Goal: Use online tool/utility: Use online tool/utility

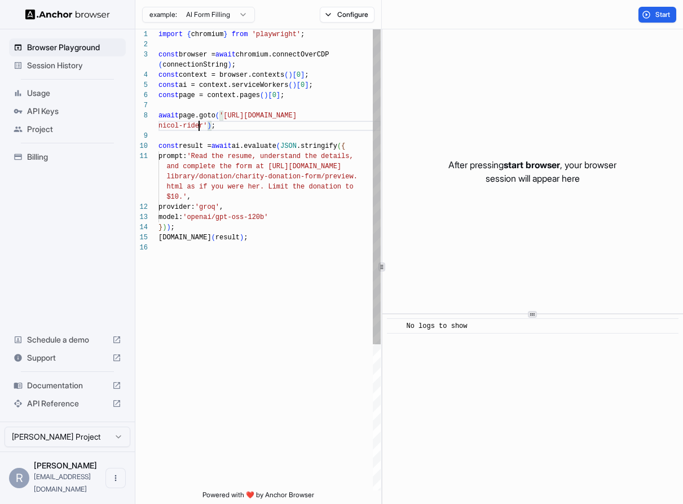
scroll to position [81, 0]
drag, startPoint x: 201, startPoint y: 128, endPoint x: 229, endPoint y: 117, distance: 30.2
click at [229, 117] on div "import { chromium } from 'playwright' ; const browser = await chromium.connectO…" at bounding box center [270, 366] width 222 height 674
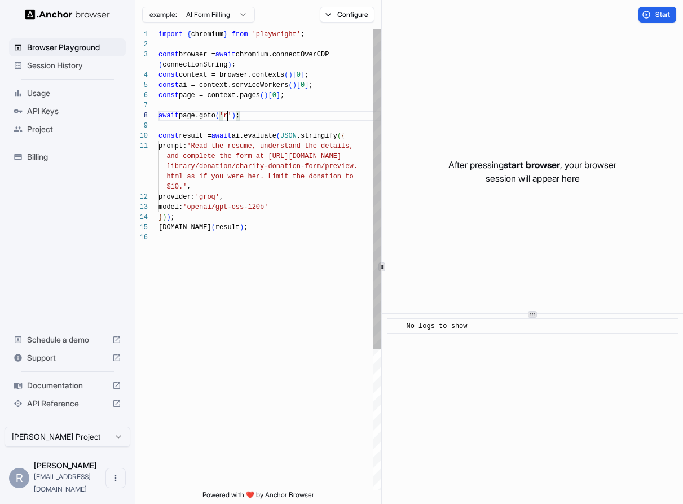
scroll to position [0, 0]
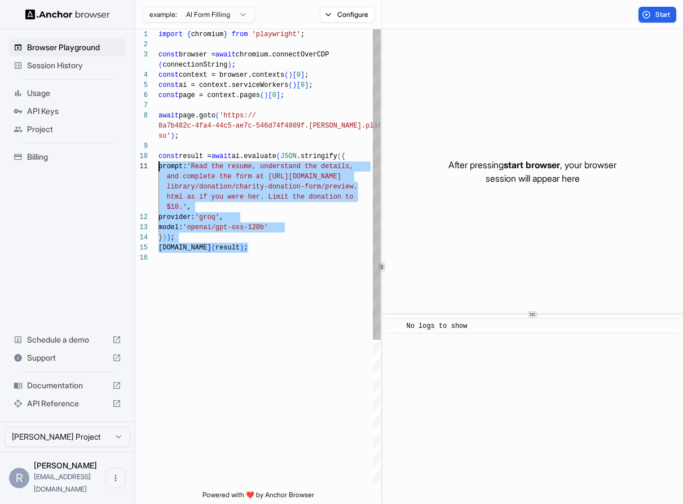
drag, startPoint x: 238, startPoint y: 247, endPoint x: 158, endPoint y: 164, distance: 115.3
click at [159, 164] on div "import { chromium } from 'playwright' ; const browser = await chromium.connectO…" at bounding box center [270, 371] width 222 height 685
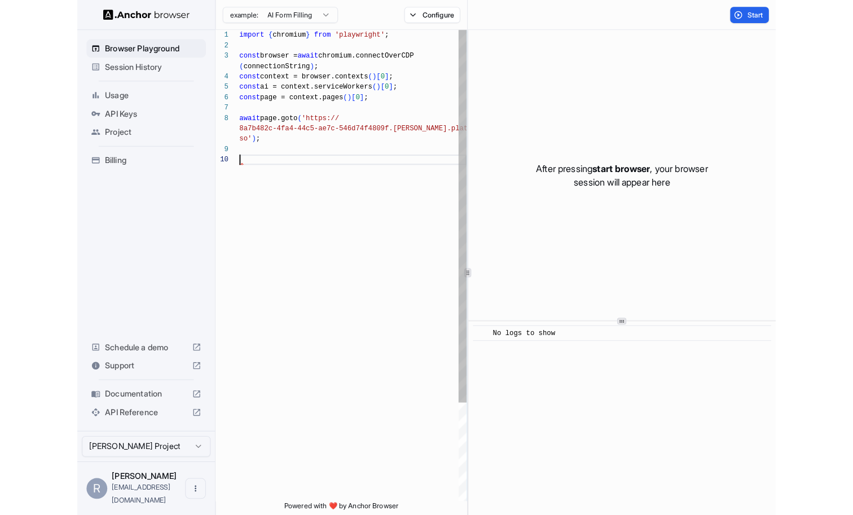
scroll to position [10, 0]
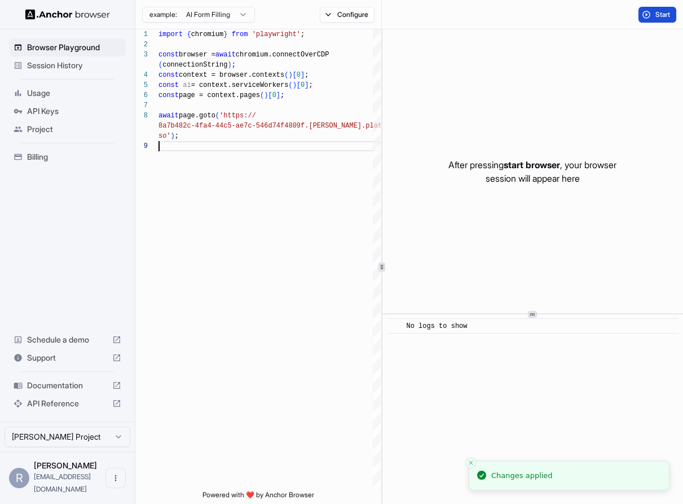
click at [654, 14] on button "Start" at bounding box center [658, 15] width 38 height 16
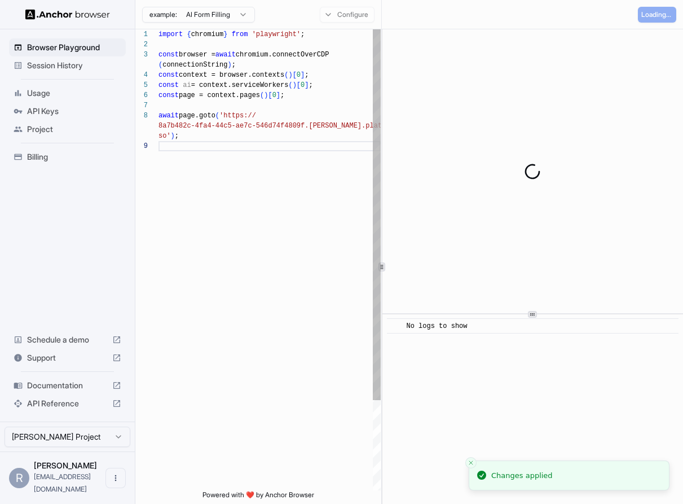
click at [209, 215] on div "import { chromium } from 'playwright' ; const browser = await chromium.connectO…" at bounding box center [270, 315] width 222 height 573
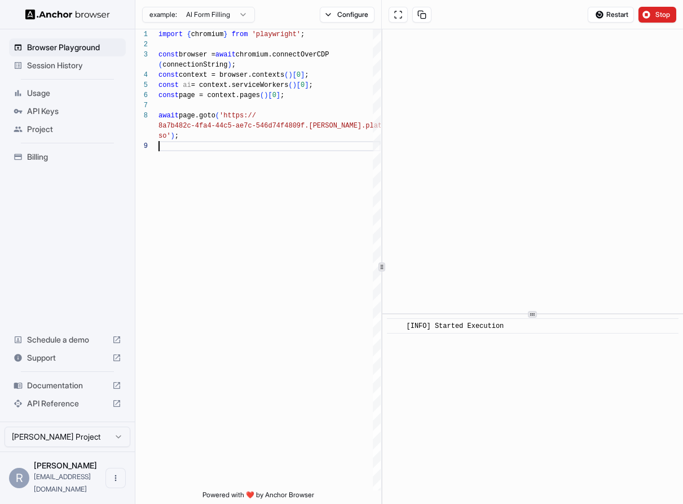
scroll to position [91, 0]
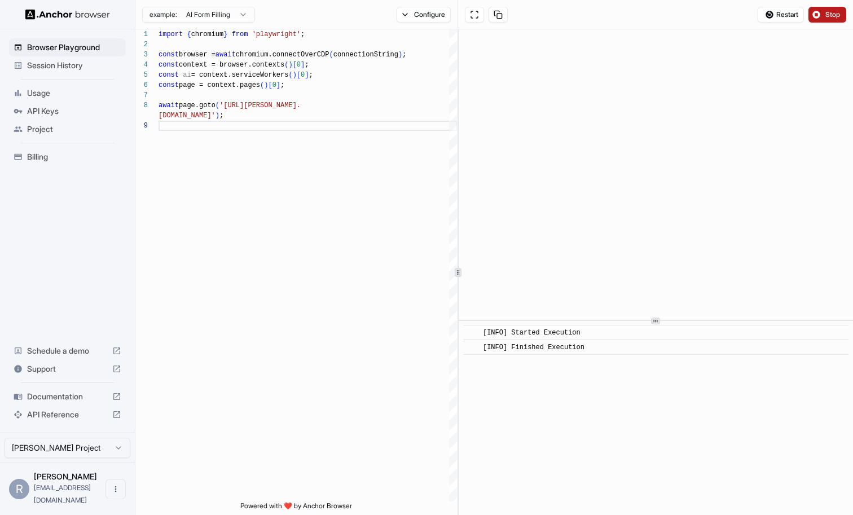
click at [683, 14] on span "Stop" at bounding box center [834, 14] width 16 height 9
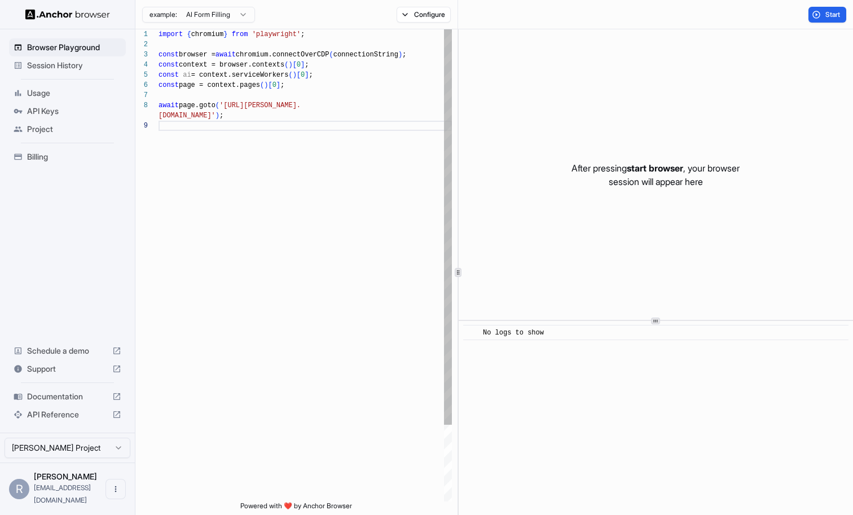
type textarea "*****"
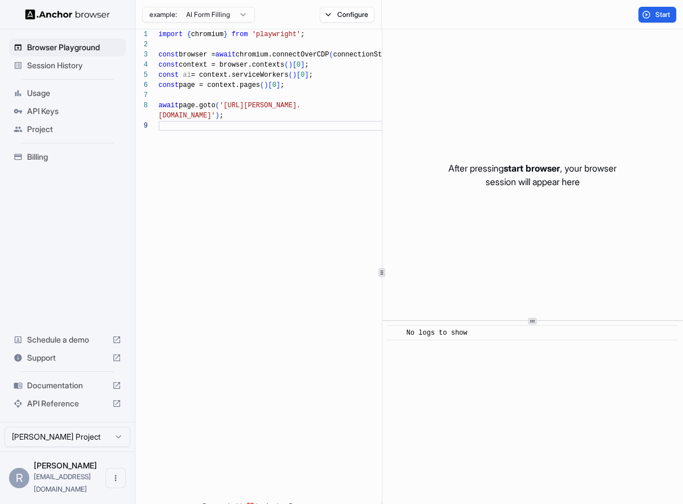
scroll to position [10, 0]
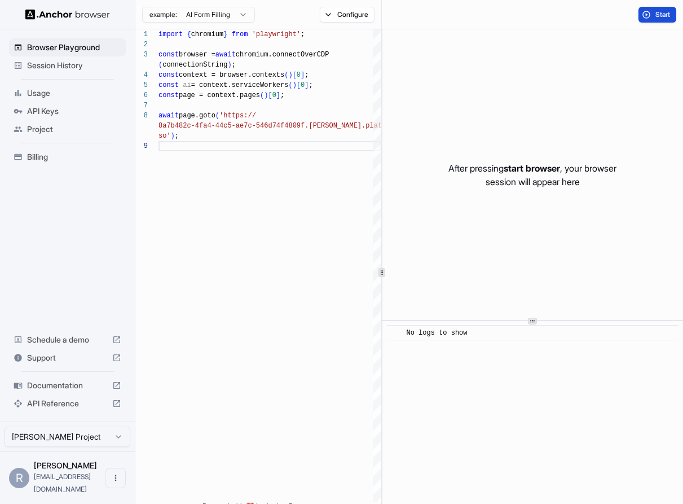
click at [654, 15] on button "Start" at bounding box center [658, 15] width 38 height 16
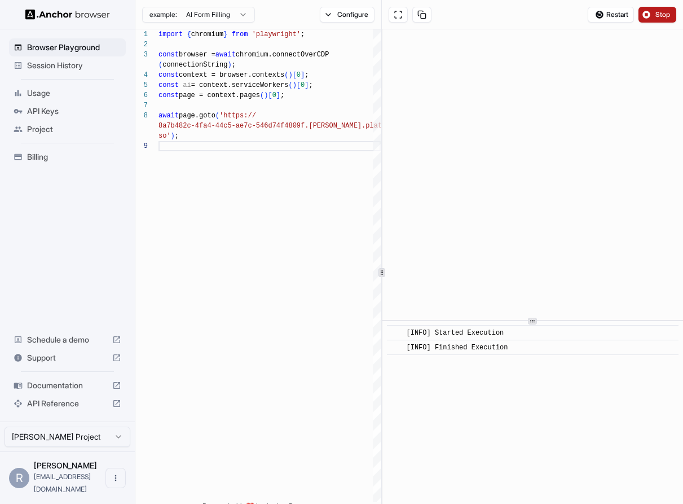
click at [654, 15] on button "Stop" at bounding box center [658, 15] width 38 height 16
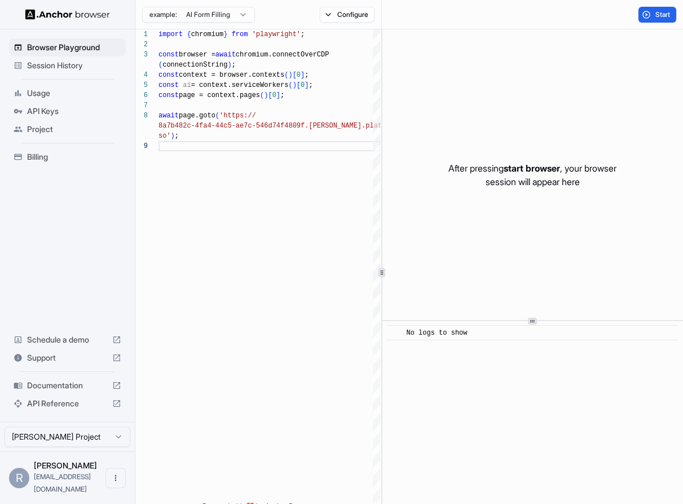
type textarea "**********"
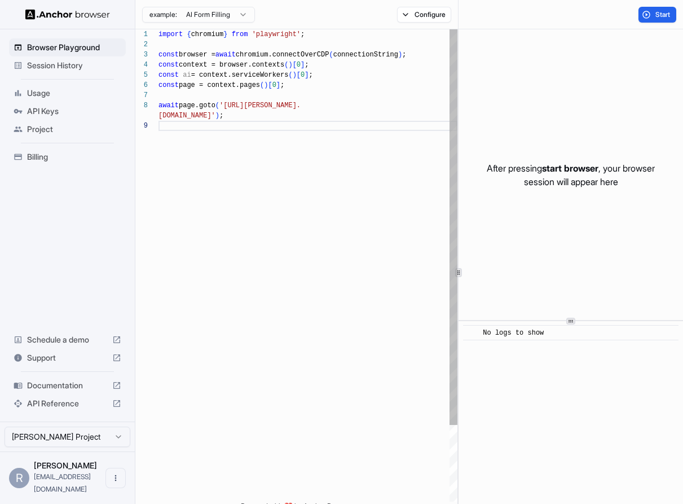
click at [458, 92] on div at bounding box center [458, 272] width 1 height 486
